Goal: Communication & Community: Answer question/provide support

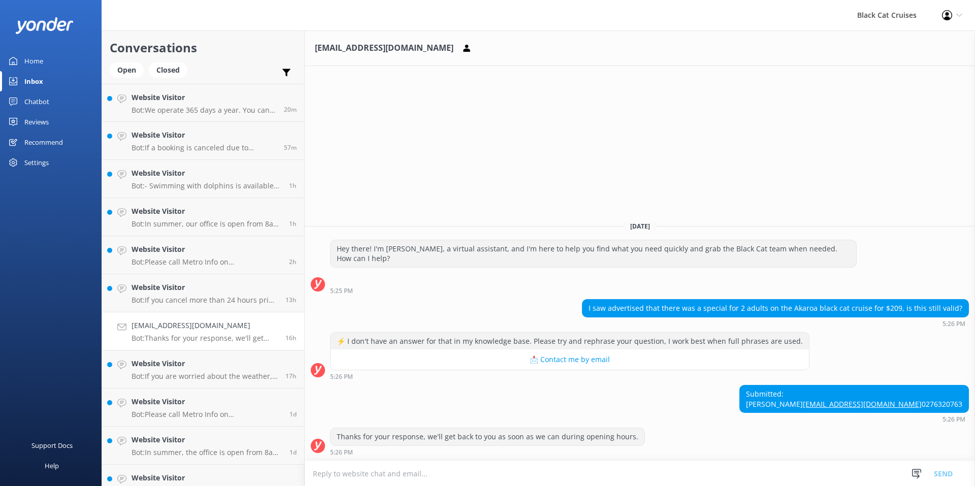
click at [479, 475] on textarea at bounding box center [640, 473] width 670 height 25
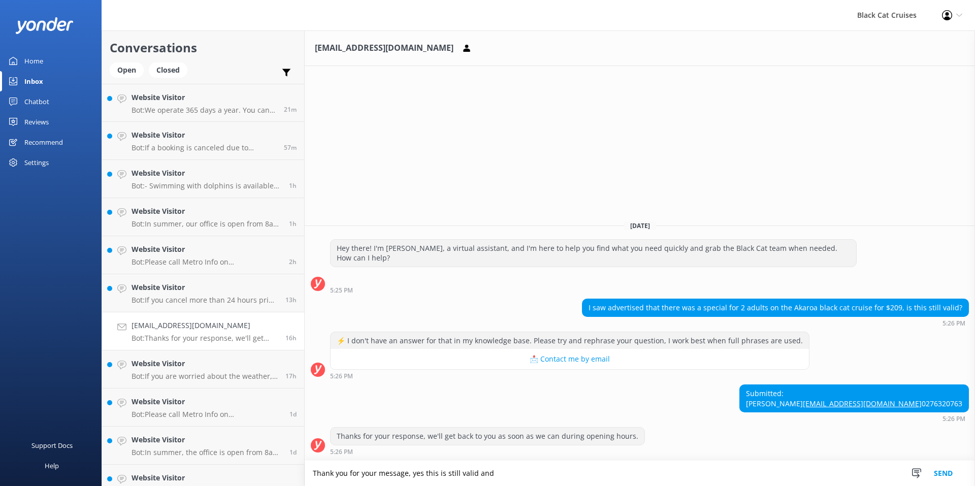
click at [414, 471] on textarea "Thank you for your message, yes this is still valid and" at bounding box center [640, 472] width 670 height 25
click at [313, 474] on textarea "Thank you for your message. Yes this is still valid and" at bounding box center [640, 472] width 670 height 25
click at [546, 475] on textarea "HI [PERSON_NAME], thank you for your message. Yes, this is still valid and" at bounding box center [640, 472] width 670 height 25
click at [589, 472] on textarea "HI [PERSON_NAME], thank you for your message. Yes, this is still valid, and you…" at bounding box center [640, 472] width 670 height 25
click at [594, 474] on textarea "HI [PERSON_NAME], thank you for your message. Yes, this is still valid, and you…" at bounding box center [640, 472] width 670 height 25
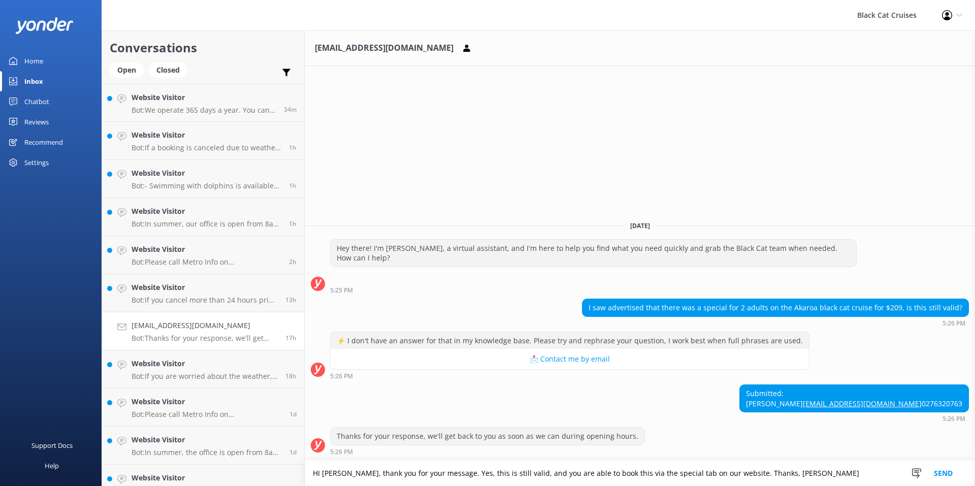
click at [503, 472] on textarea "HI [PERSON_NAME], thank you for your message. Yes, this is still valid, and you…" at bounding box center [640, 472] width 670 height 25
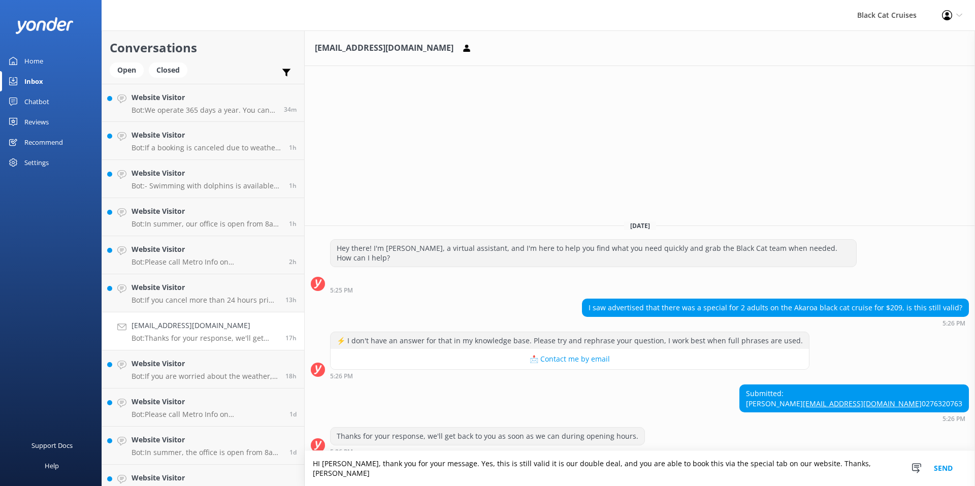
click at [714, 470] on textarea "HI [PERSON_NAME], thank you for your message. Yes, this is still valid it is ou…" at bounding box center [640, 468] width 670 height 35
click at [719, 470] on textarea "HI [PERSON_NAME], thank you for your message. Yes, this is still valid it is ou…" at bounding box center [640, 468] width 670 height 35
drag, startPoint x: 592, startPoint y: 471, endPoint x: 572, endPoint y: 471, distance: 20.8
click at [572, 471] on textarea "HI [PERSON_NAME], thank you for your message. Yes, this is still valid it is ou…" at bounding box center [640, 468] width 670 height 35
type textarea "HI [PERSON_NAME], thank you for your message. Yes, this is still valid it is ou…"
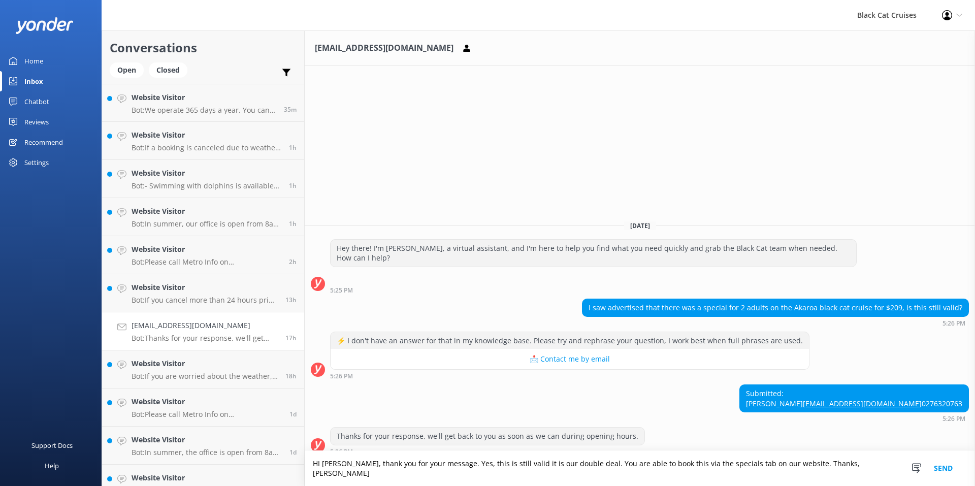
click at [943, 466] on button "Send" at bounding box center [943, 468] width 38 height 35
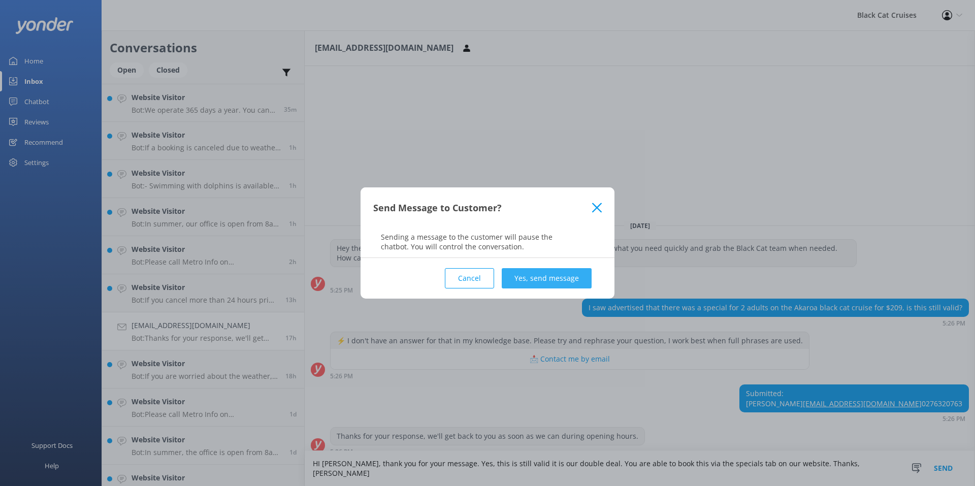
click at [584, 275] on button "Yes, send message" at bounding box center [547, 278] width 90 height 20
